Goal: Find specific page/section: Find specific page/section

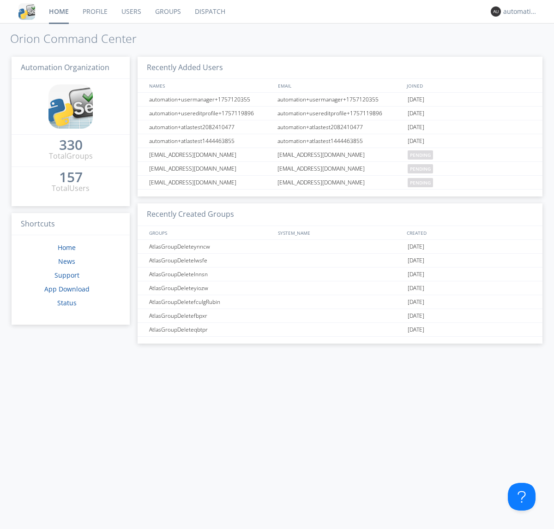
click at [209, 12] on link "Dispatch" at bounding box center [210, 11] width 44 height 23
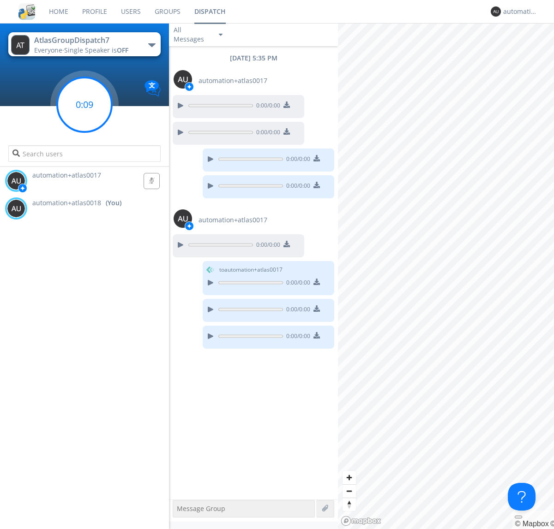
click at [84, 105] on g at bounding box center [84, 105] width 54 height 54
click at [518, 12] on div "automation+atlas0018" at bounding box center [520, 11] width 35 height 9
